Goal: Navigation & Orientation: Find specific page/section

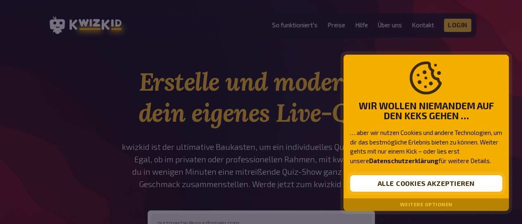
click at [375, 186] on button "Alle Cookies akzeptieren" at bounding box center [426, 183] width 152 height 17
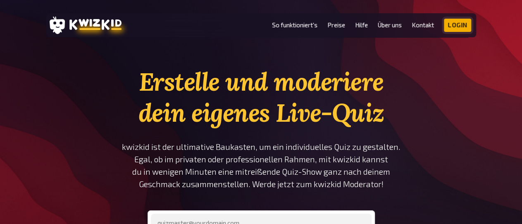
click at [450, 29] on link "Login" at bounding box center [457, 25] width 27 height 13
click at [332, 24] on link "Preise" at bounding box center [337, 25] width 18 height 7
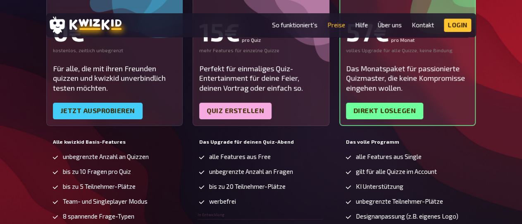
scroll to position [189, 0]
